Goal: Task Accomplishment & Management: Use online tool/utility

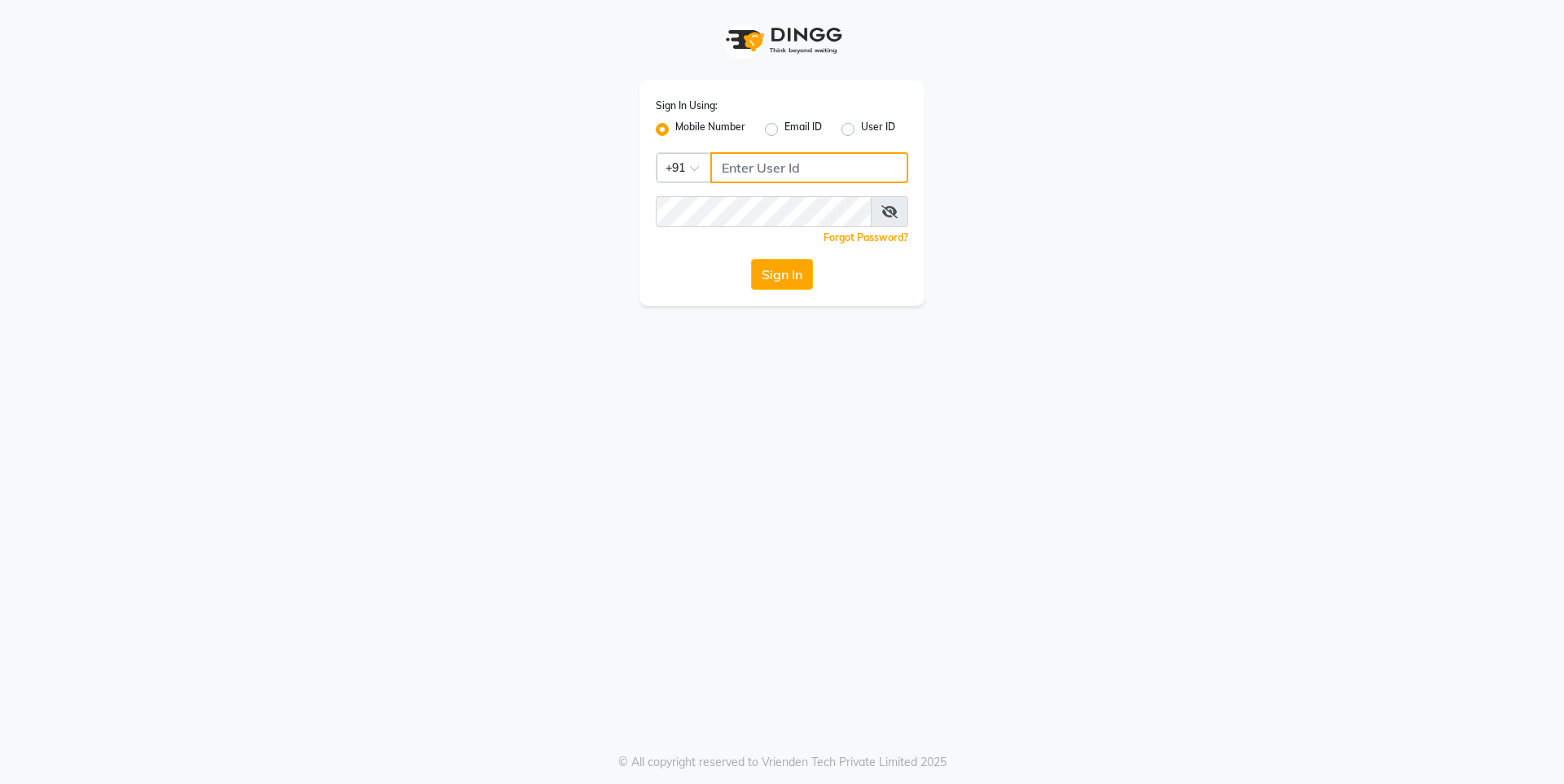
click at [784, 164] on input "Username" at bounding box center [809, 168] width 198 height 31
type input "7249488011"
click at [790, 272] on button "Sign In" at bounding box center [782, 274] width 62 height 31
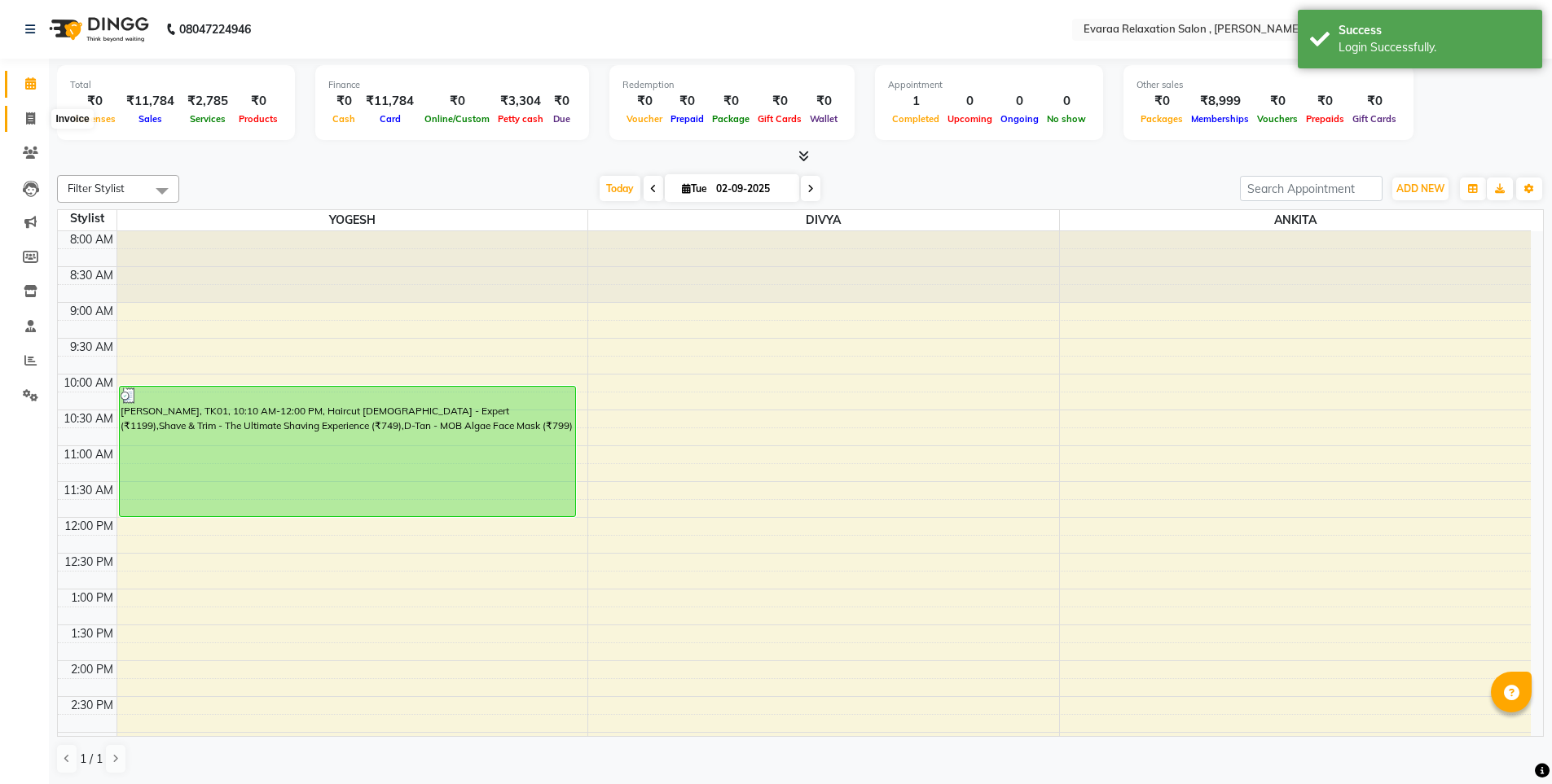
click at [33, 124] on icon at bounding box center [30, 118] width 9 height 12
select select "7764"
select select "service"
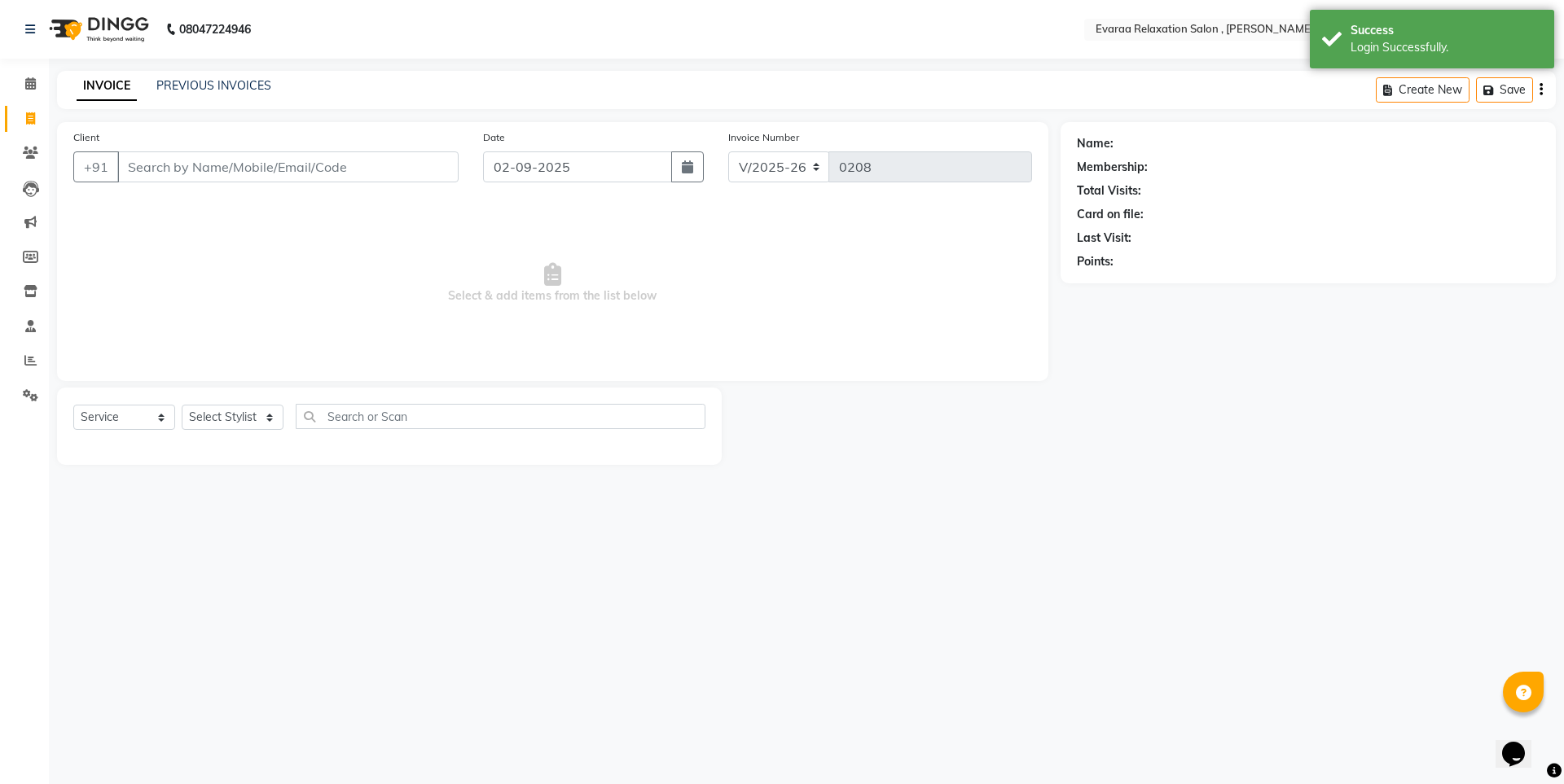
click at [191, 167] on input "Client" at bounding box center [287, 168] width 341 height 31
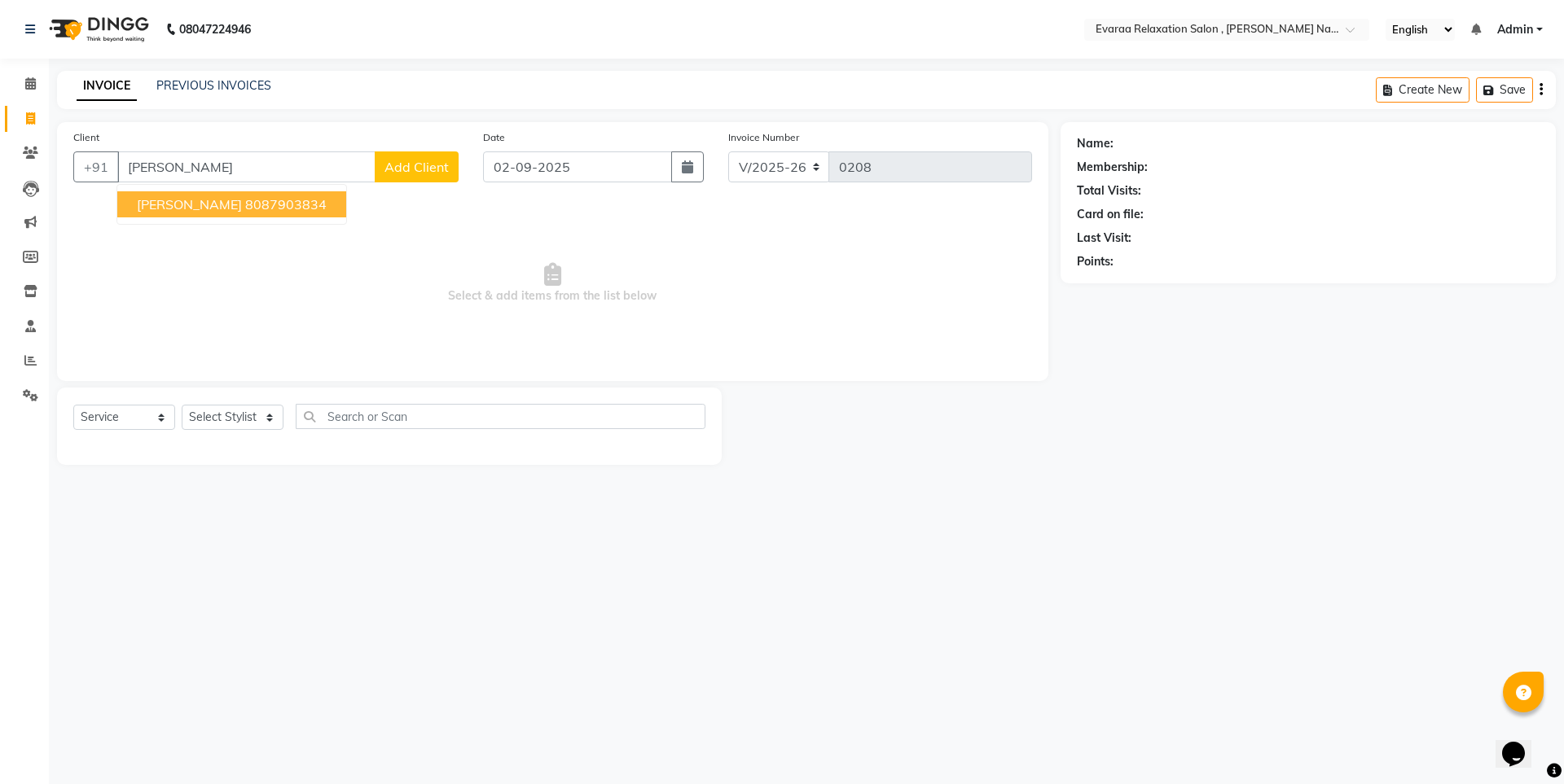
type input "[PERSON_NAME]"
click at [241, 227] on span "Select & add items from the list below" at bounding box center [552, 284] width 959 height 163
click at [269, 425] on select "Select Stylist [PERSON_NAME] DIVYA YOGESH" at bounding box center [232, 417] width 102 height 25
select select "69423"
click at [181, 405] on select "Select Stylist [PERSON_NAME] DIVYA YOGESH" at bounding box center [232, 417] width 102 height 25
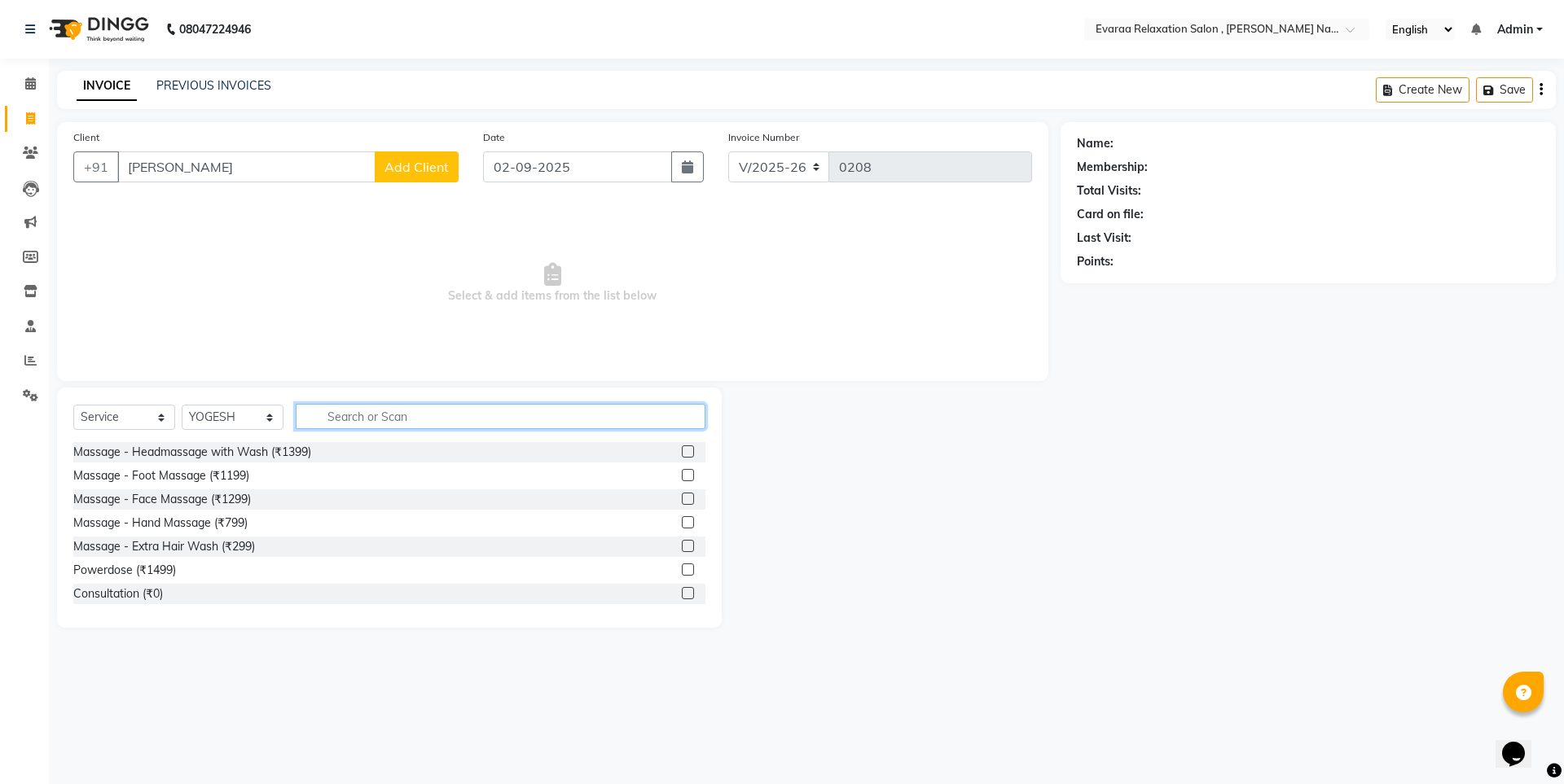
click at [361, 412] on input "text" at bounding box center [501, 416] width 410 height 25
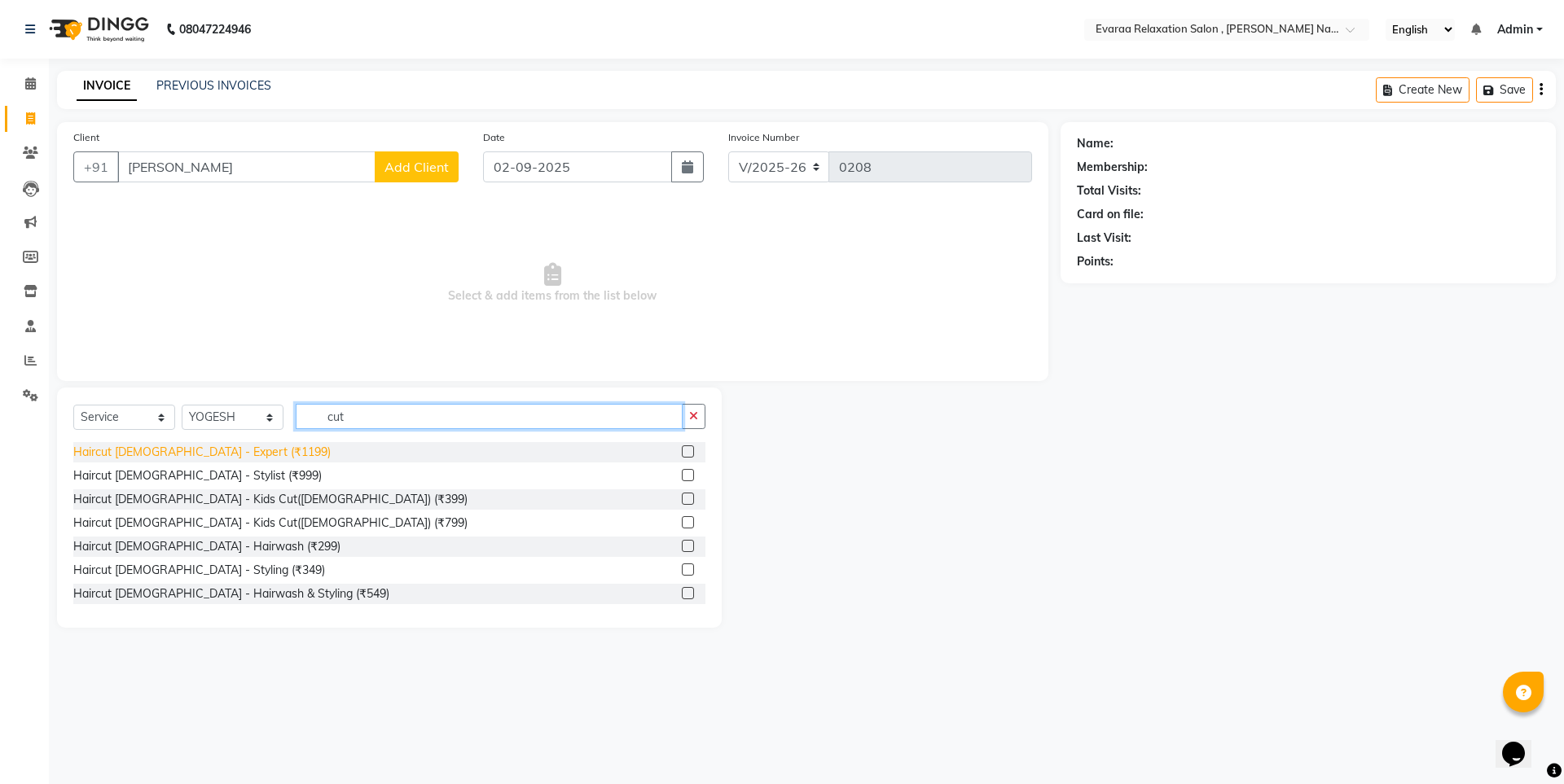
type input "cut"
click at [221, 448] on div "Haircut [DEMOGRAPHIC_DATA] - Expert (₹1199)" at bounding box center [201, 452] width 257 height 17
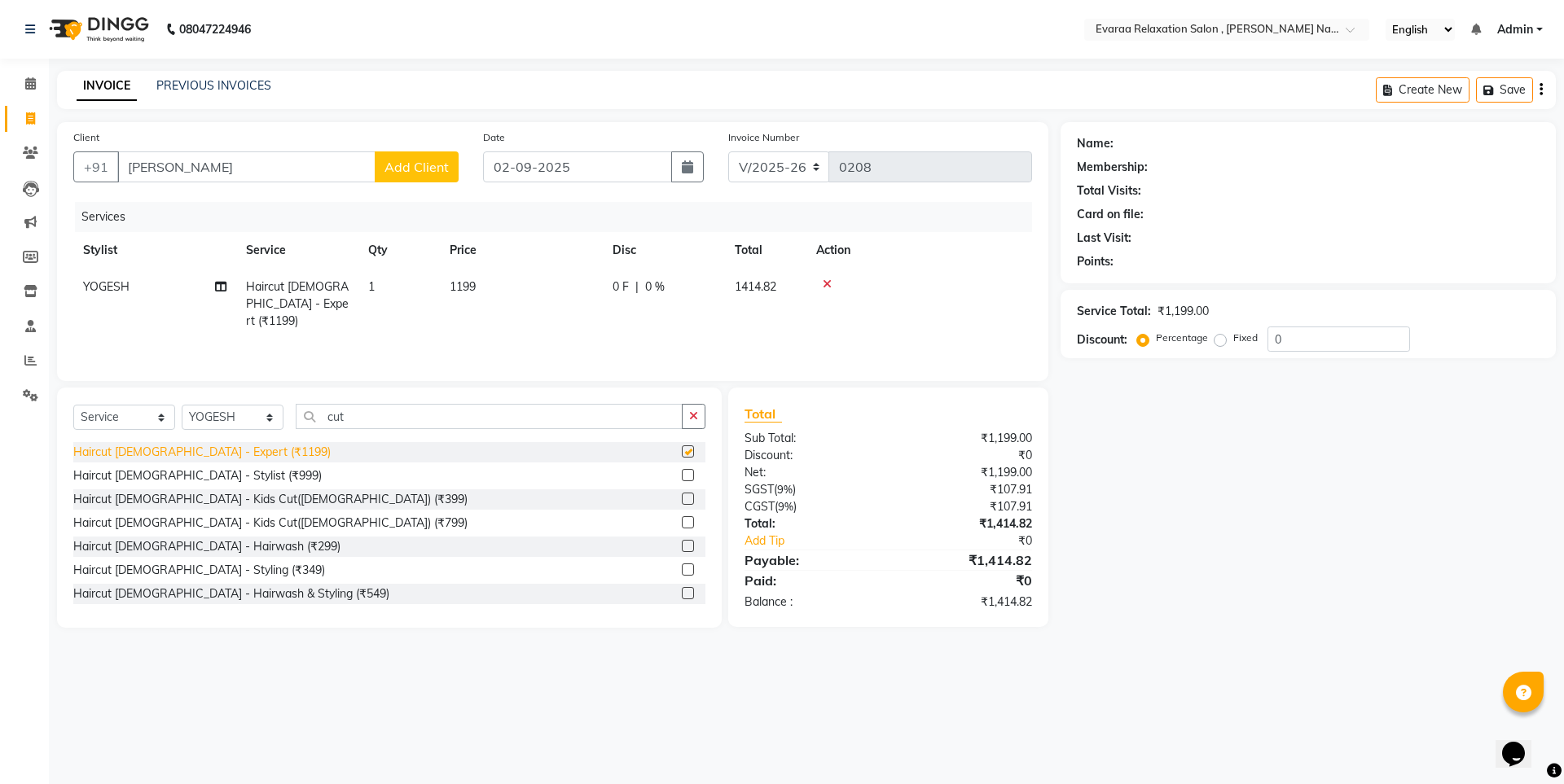
checkbox input "false"
drag, startPoint x: 268, startPoint y: 406, endPoint x: 236, endPoint y: 399, distance: 32.8
click at [236, 399] on div "Select Service Product Membership Package Voucher Prepaid Gift Card Select Styl…" at bounding box center [390, 508] width 665 height 240
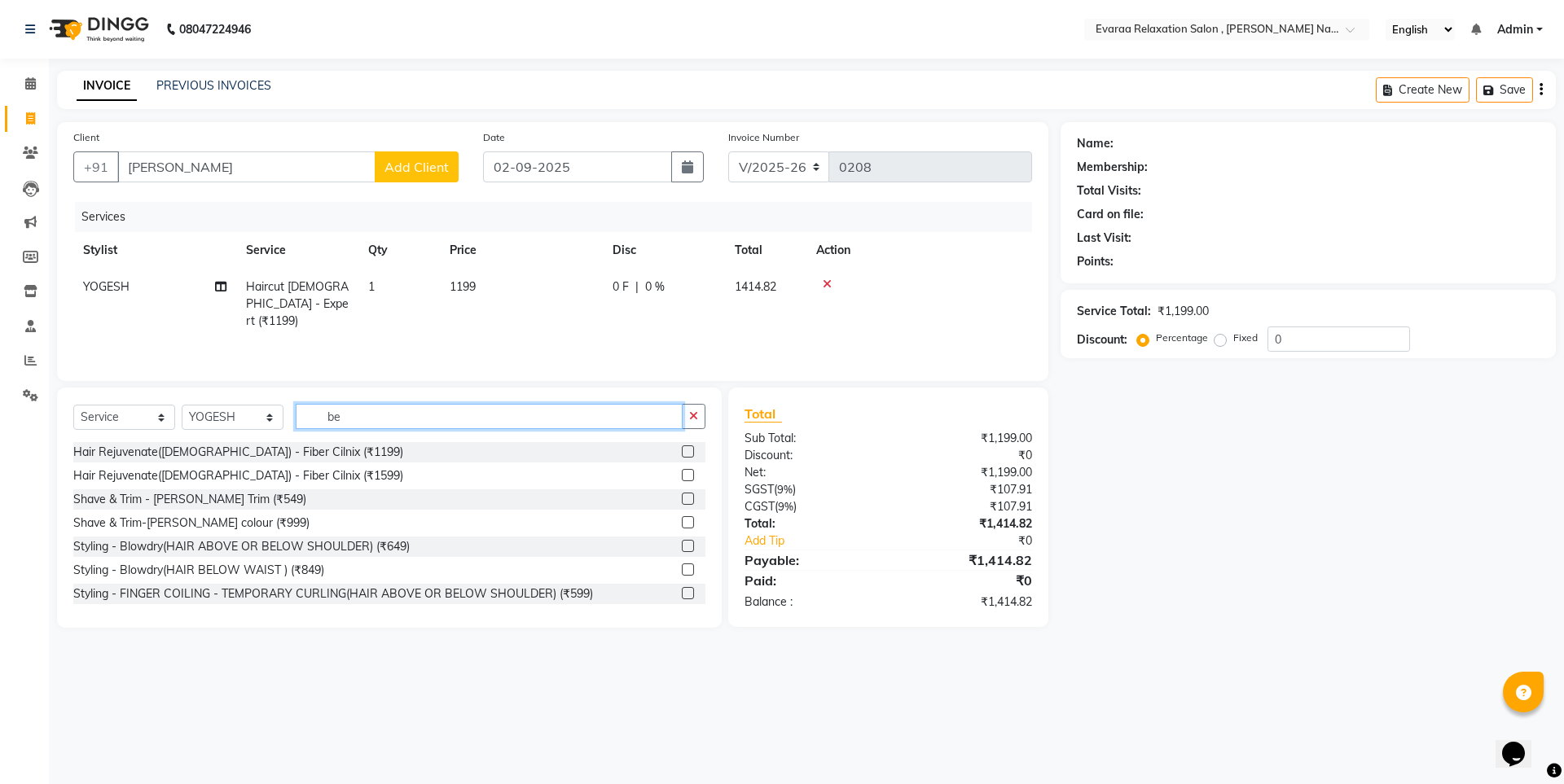
type input "b"
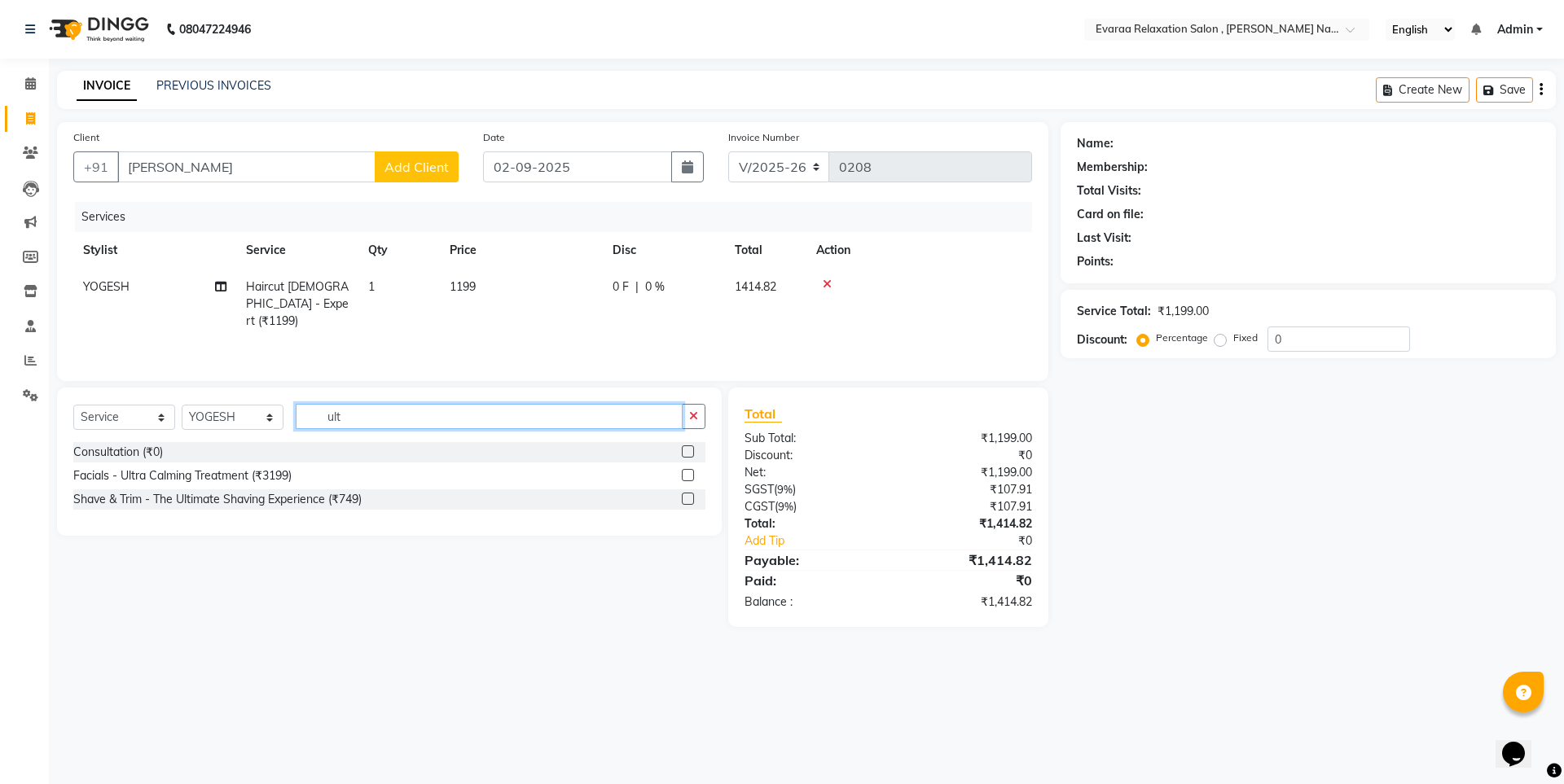
type input "ult"
click at [366, 503] on div "Shave & Trim - The Ultimate Shaving Experience (₹749)" at bounding box center [389, 499] width 632 height 20
click at [366, 501] on div "Shave & Trim - The Ultimate Shaving Experience (₹749)" at bounding box center [389, 499] width 632 height 20
click at [359, 502] on div "Shave & Trim - The Ultimate Shaving Experience (₹749)" at bounding box center [217, 500] width 288 height 17
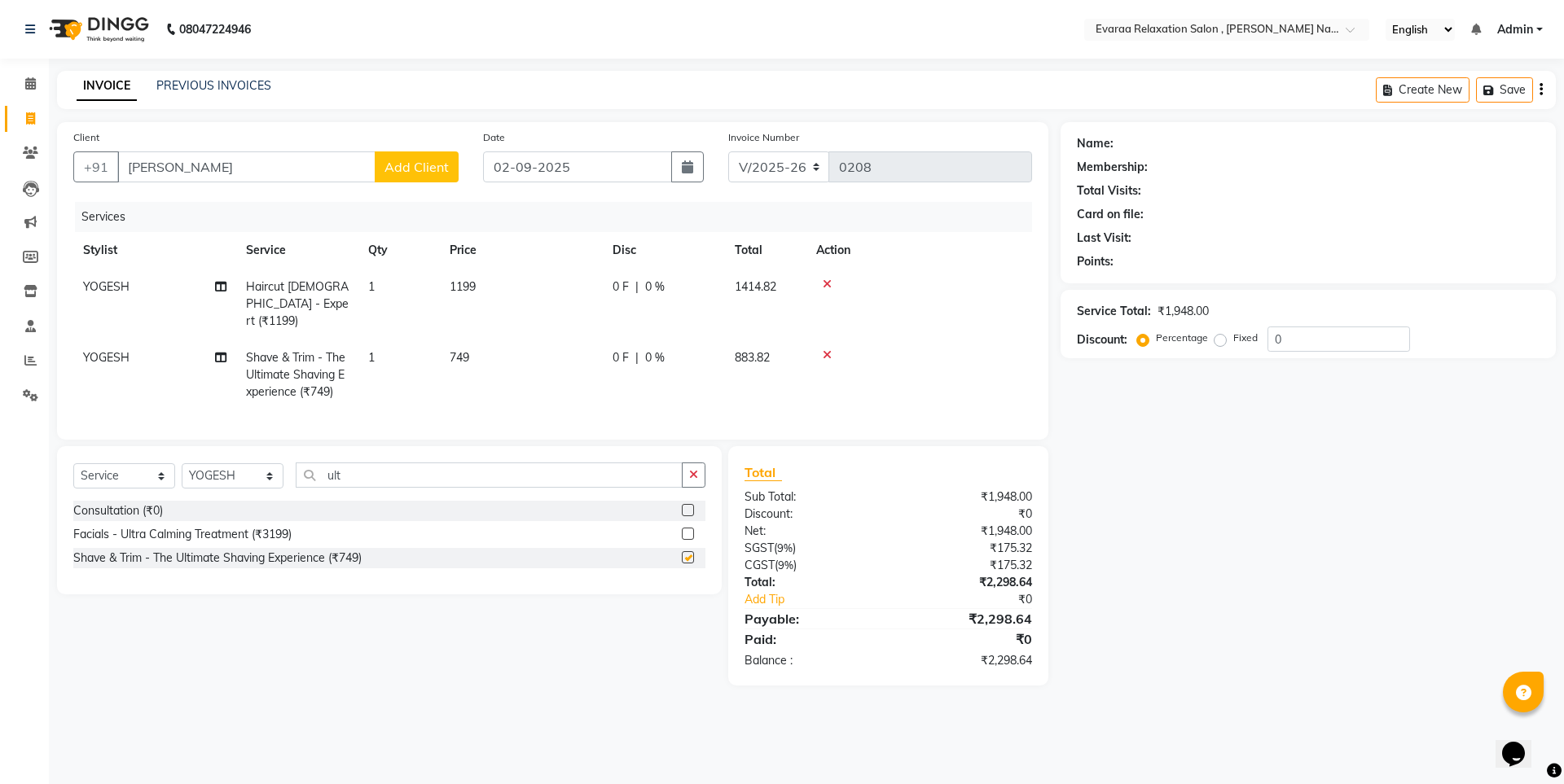
checkbox input "false"
drag, startPoint x: 478, startPoint y: 340, endPoint x: 400, endPoint y: 352, distance: 78.9
click at [400, 352] on tr "YOGESH Shave & Trim - The Ultimate Shaving Experience (₹749) 1 749 0 F | 0 % 88…" at bounding box center [552, 375] width 959 height 71
click at [484, 339] on td "749" at bounding box center [522, 375] width 163 height 71
select select "69423"
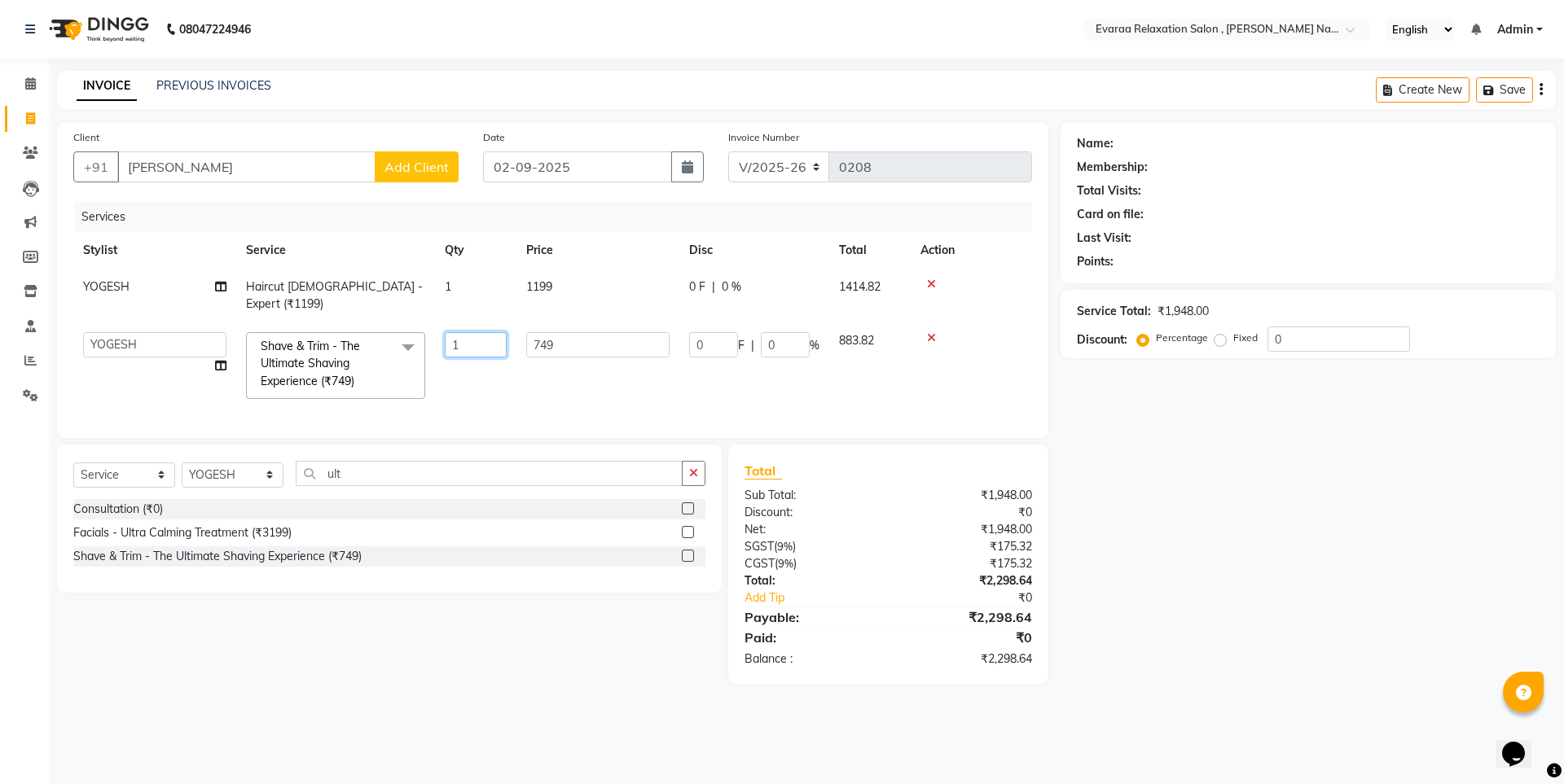
click at [481, 338] on input "1" at bounding box center [475, 345] width 62 height 25
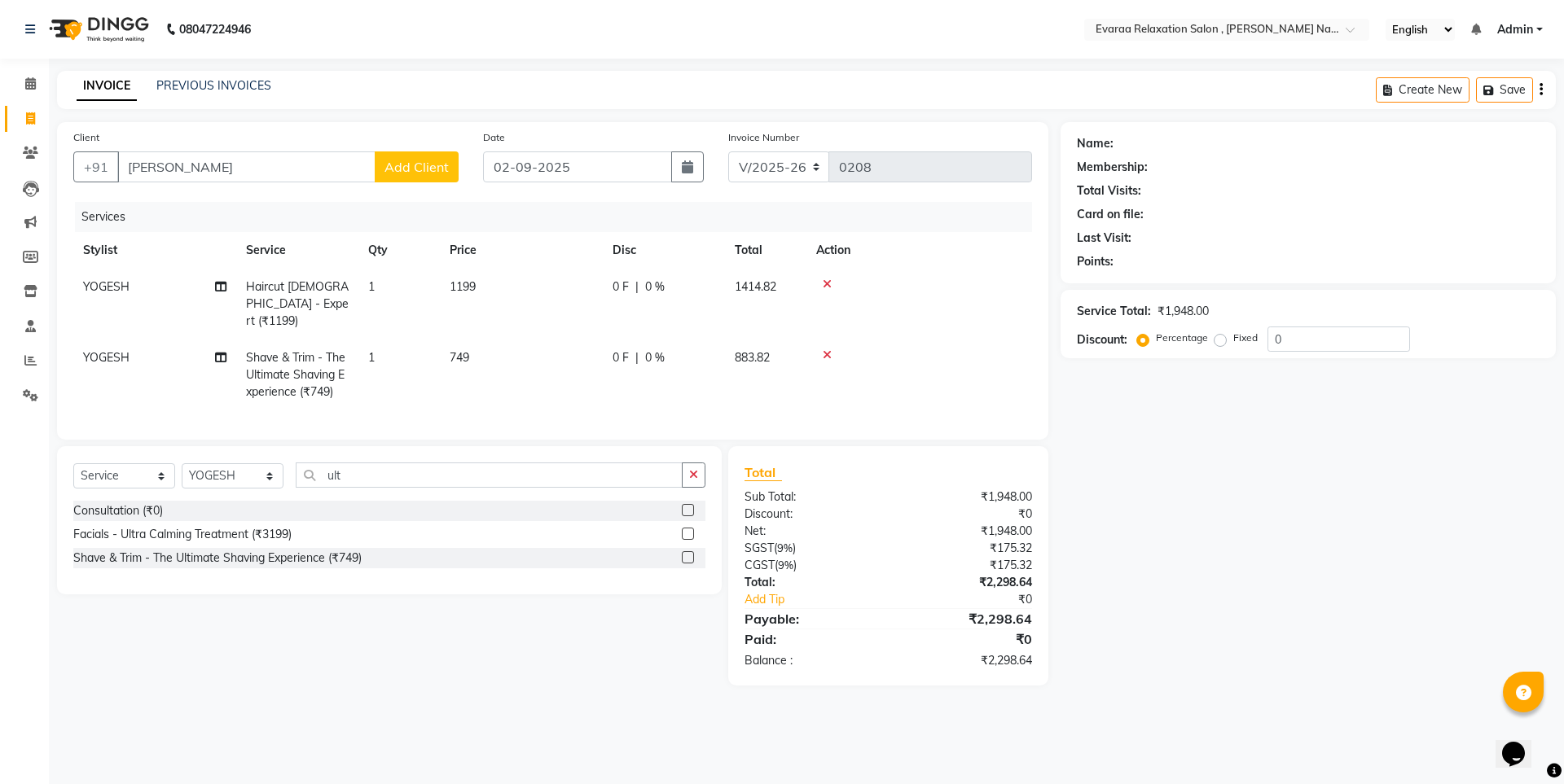
drag, startPoint x: 560, startPoint y: 326, endPoint x: 447, endPoint y: 320, distance: 113.2
click at [483, 339] on td "749" at bounding box center [522, 375] width 163 height 71
select select "69423"
drag, startPoint x: 566, startPoint y: 335, endPoint x: 580, endPoint y: 326, distance: 16.6
click at [477, 339] on td "749" at bounding box center [522, 375] width 163 height 71
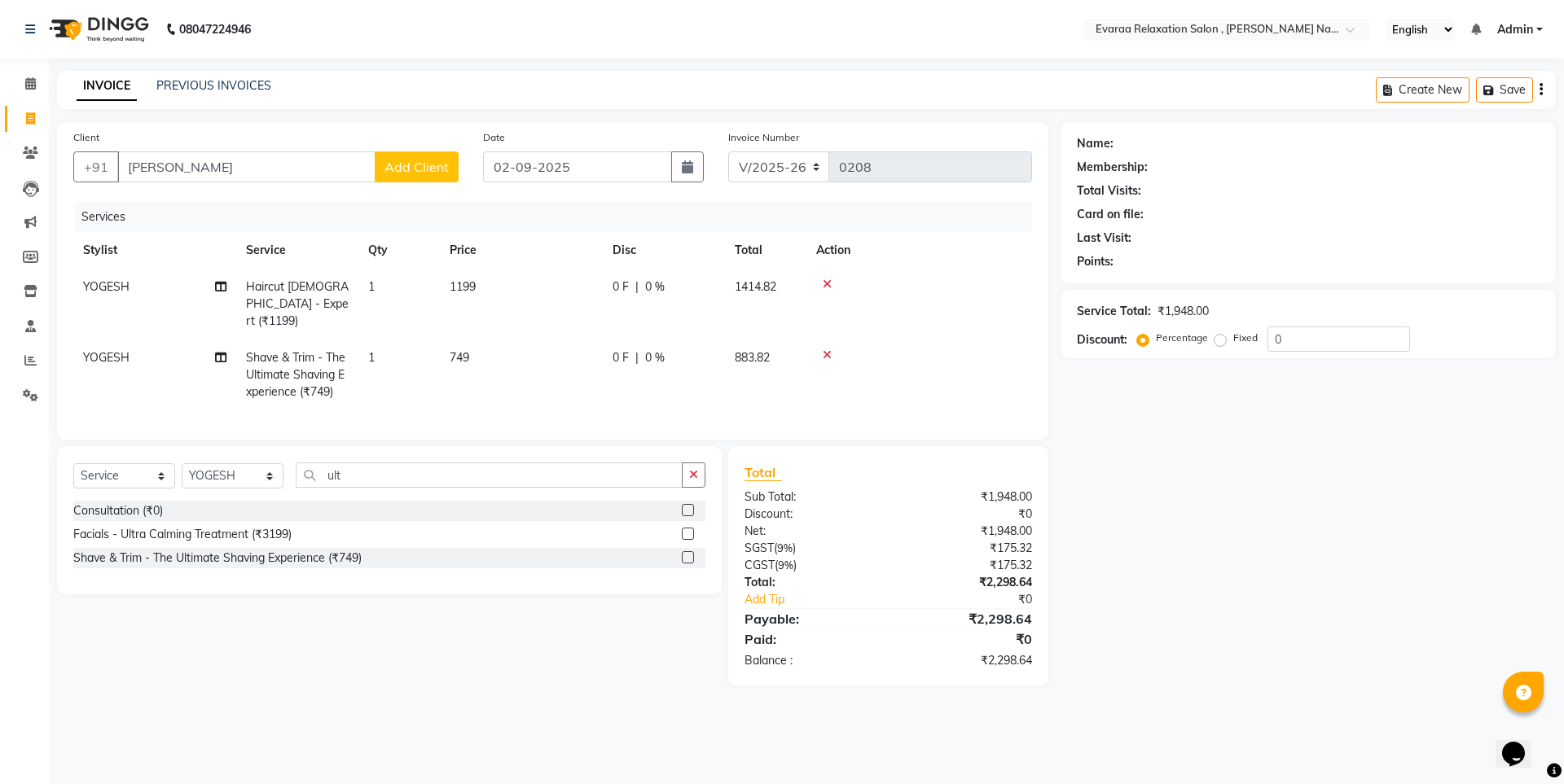
select select "69423"
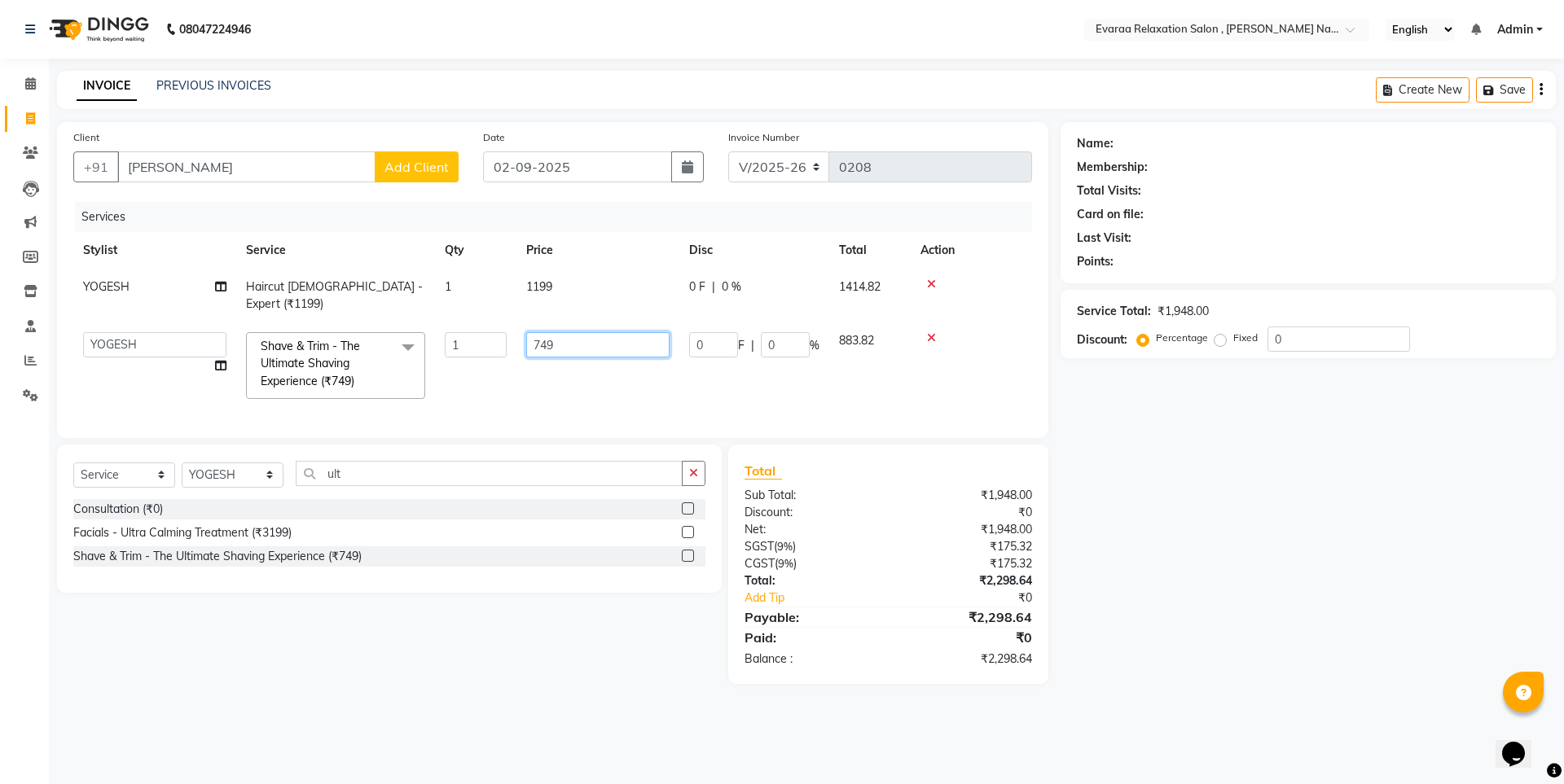
drag, startPoint x: 586, startPoint y: 330, endPoint x: 498, endPoint y: 323, distance: 88.3
click at [518, 324] on td "749" at bounding box center [598, 366] width 163 height 86
type input "849"
click at [1238, 520] on div "Name: Membership: Total Visits: Card on file: Last Visit: Points: Service Total…" at bounding box center [1315, 403] width 507 height 562
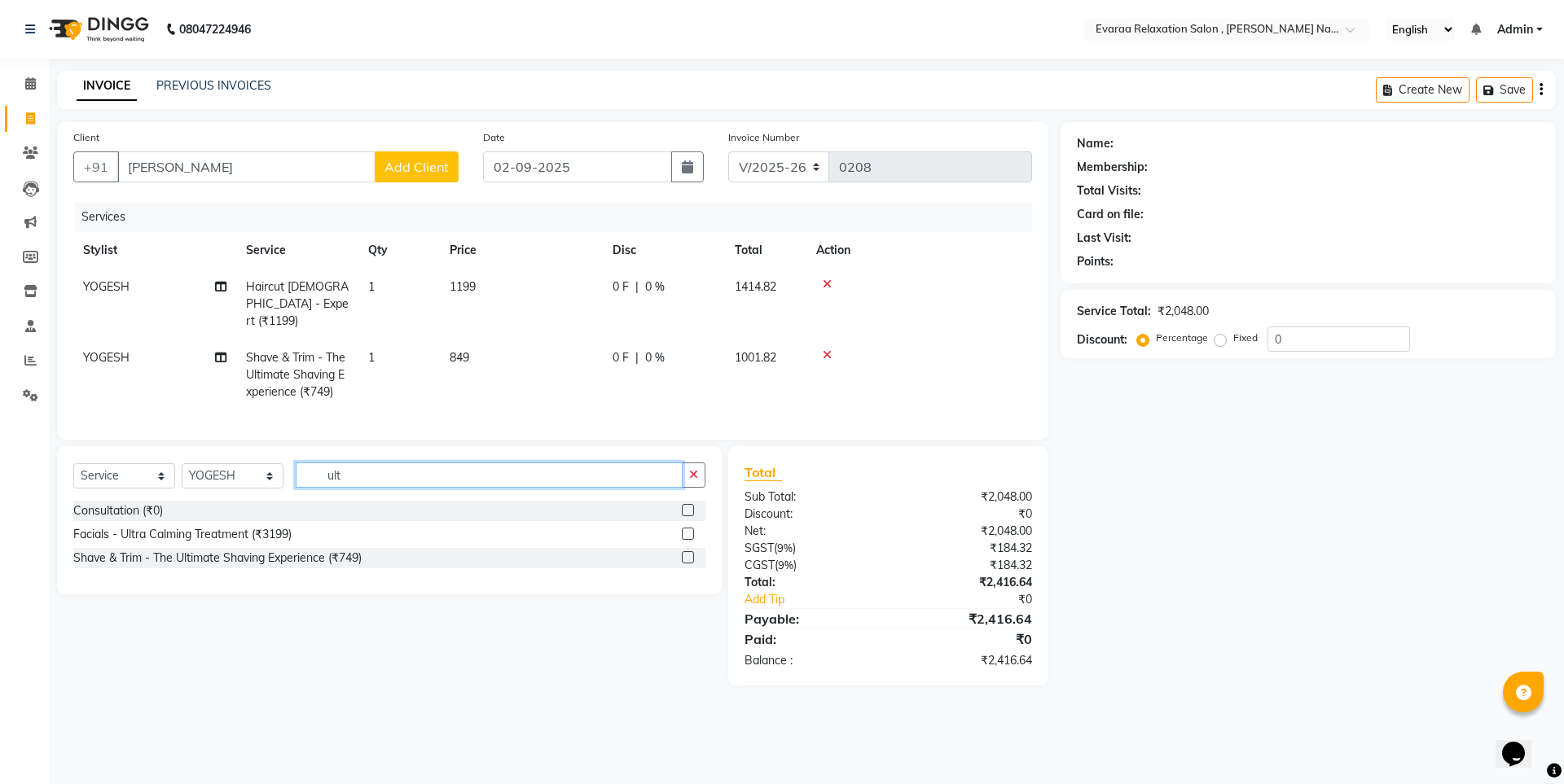
drag, startPoint x: 336, startPoint y: 466, endPoint x: 358, endPoint y: 471, distance: 22.6
click at [358, 471] on input "ult" at bounding box center [490, 475] width 387 height 25
type input "tul"
drag, startPoint x: 478, startPoint y: 708, endPoint x: 501, endPoint y: 664, distance: 49.6
click at [485, 707] on div "08047224946 Select Location × Evaraa Relaxation Salon , [PERSON_NAME] Nagar Eng…" at bounding box center [782, 392] width 1564 height 784
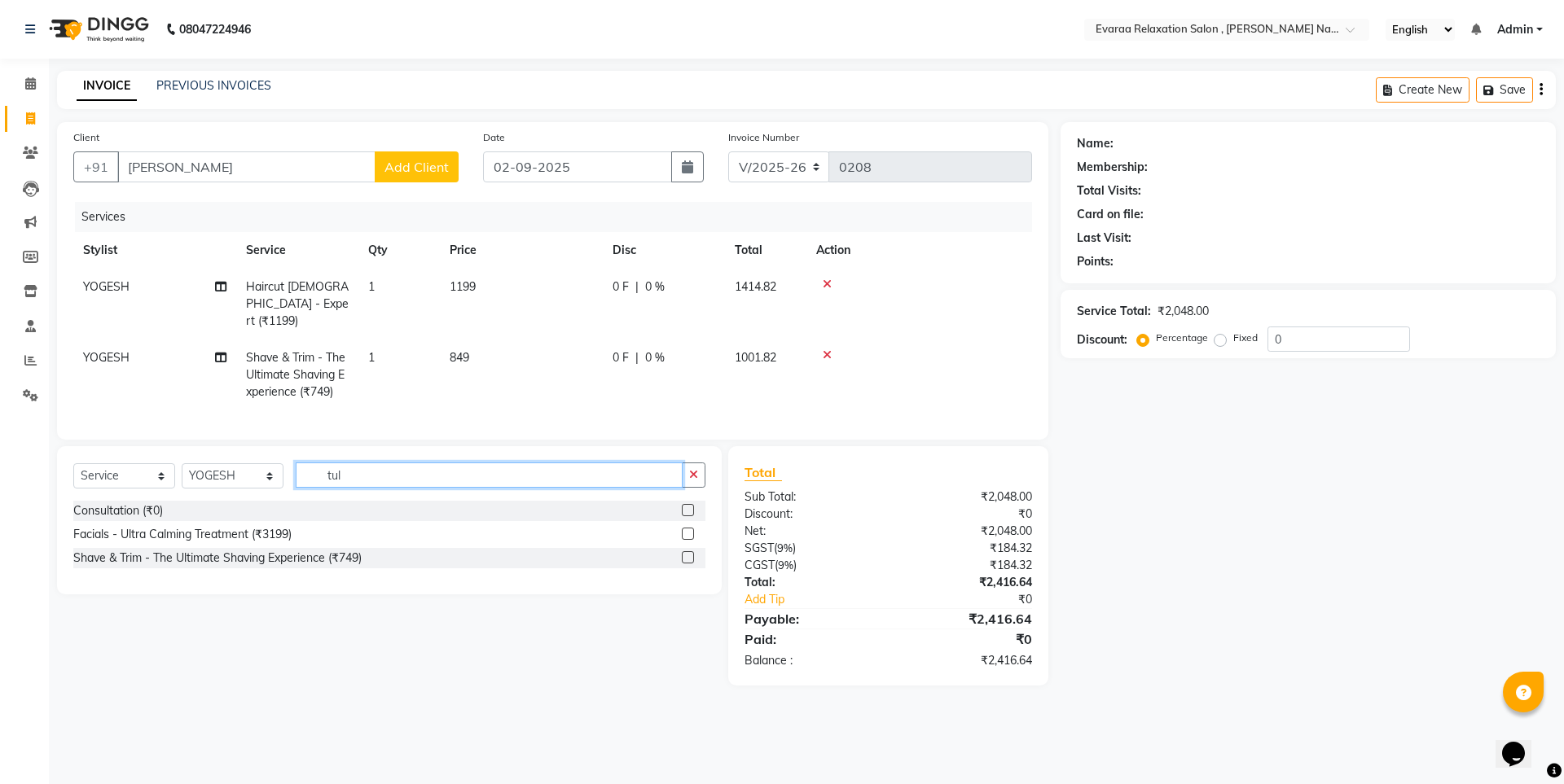
drag, startPoint x: 341, startPoint y: 474, endPoint x: 162, endPoint y: 457, distance: 179.8
click at [162, 463] on div "Select Service Product Membership Package Voucher Prepaid Gift Card Select Styl…" at bounding box center [389, 482] width 632 height 38
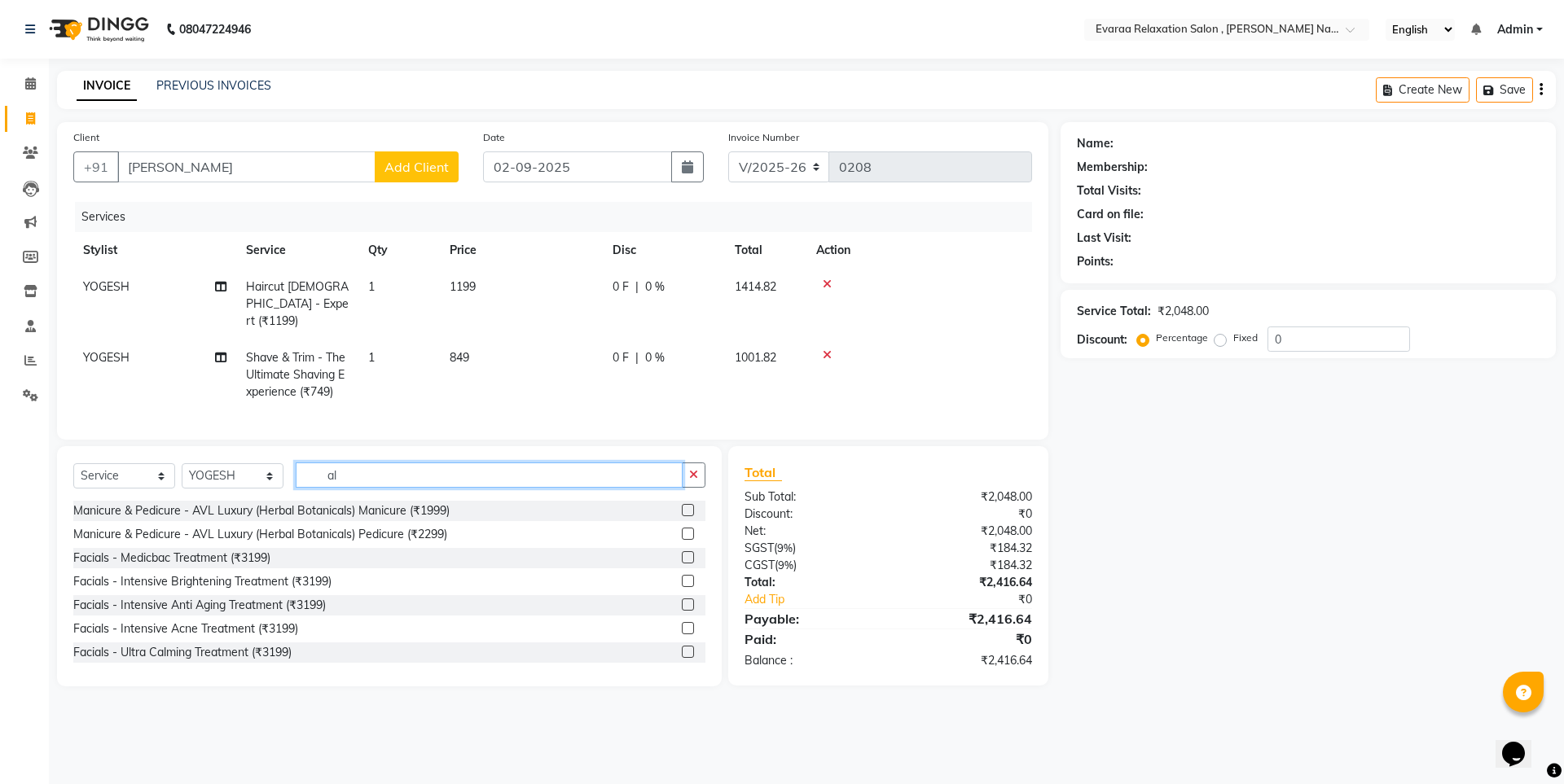
type input "a"
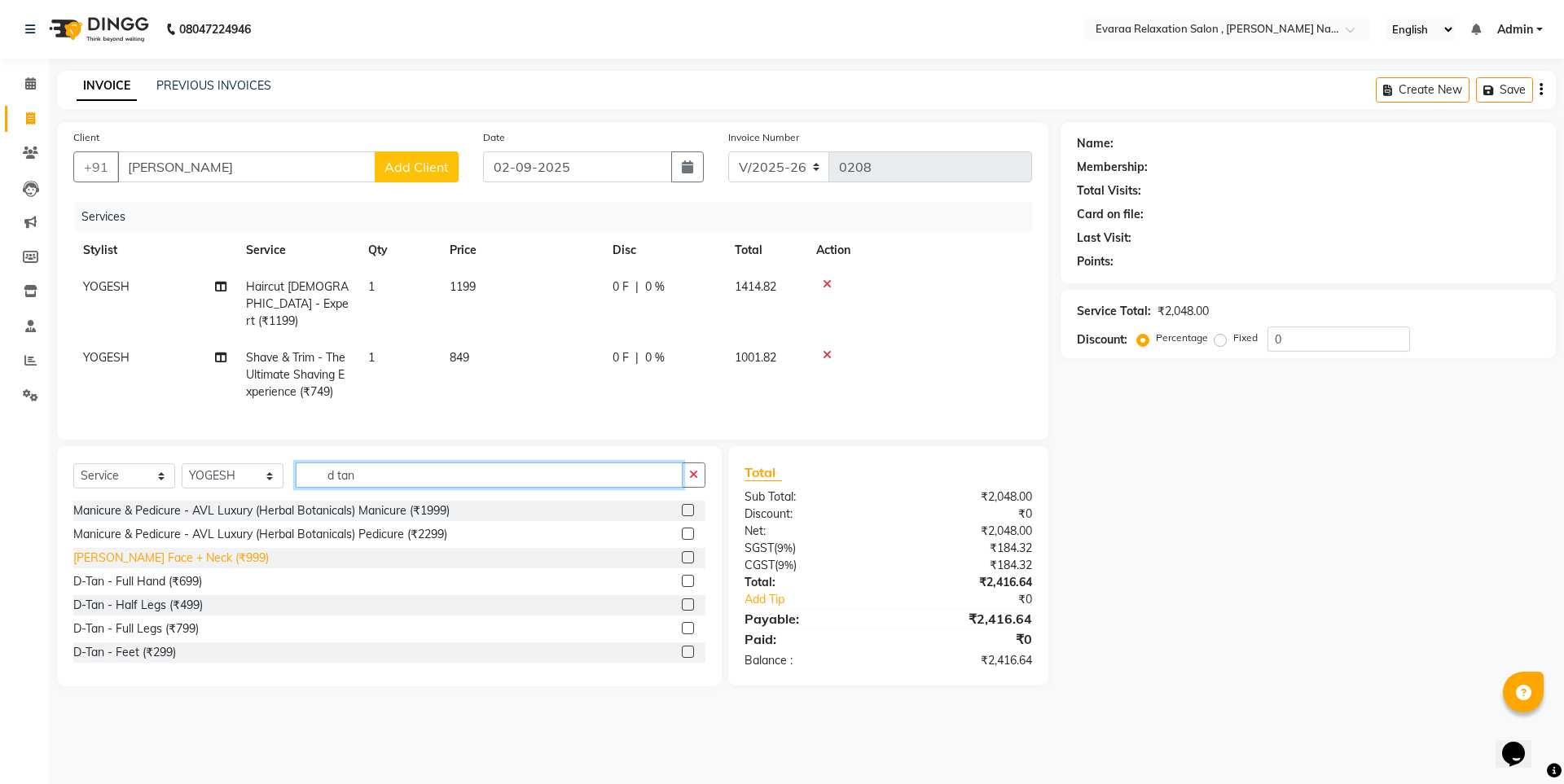
type input "d tan"
click at [181, 550] on div "[PERSON_NAME] Face + Neck (₹999)" at bounding box center [170, 558] width 195 height 17
checkbox input "false"
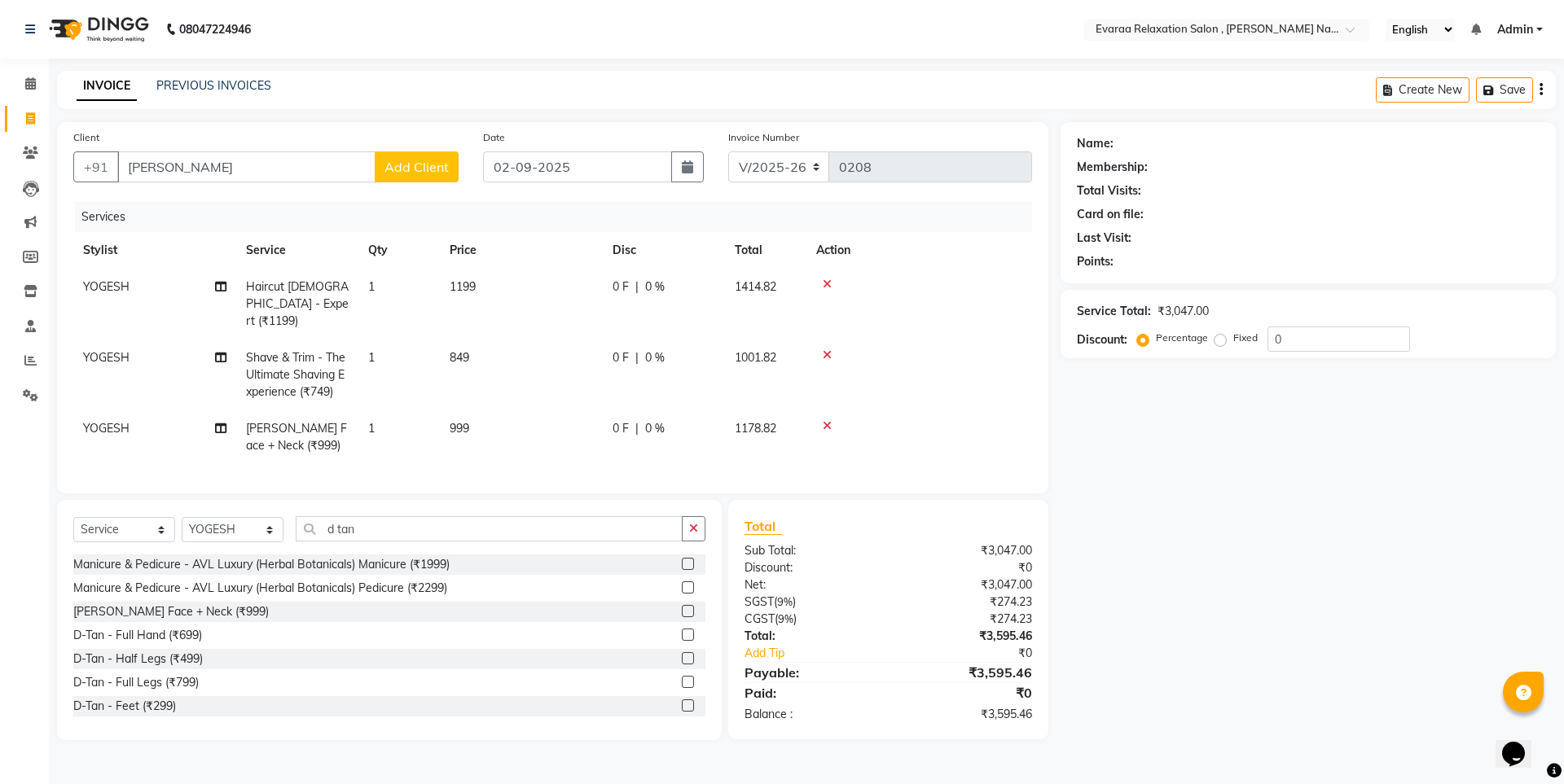
click at [1470, 638] on div "Name: Membership: Total Visits: Card on file: Last Visit: Points: Service Total…" at bounding box center [1315, 432] width 507 height 618
click at [1382, 641] on div "Name: Membership: Total Visits: Card on file: Last Visit: Points: Service Total…" at bounding box center [1315, 432] width 507 height 618
